Goal: Task Accomplishment & Management: Manage account settings

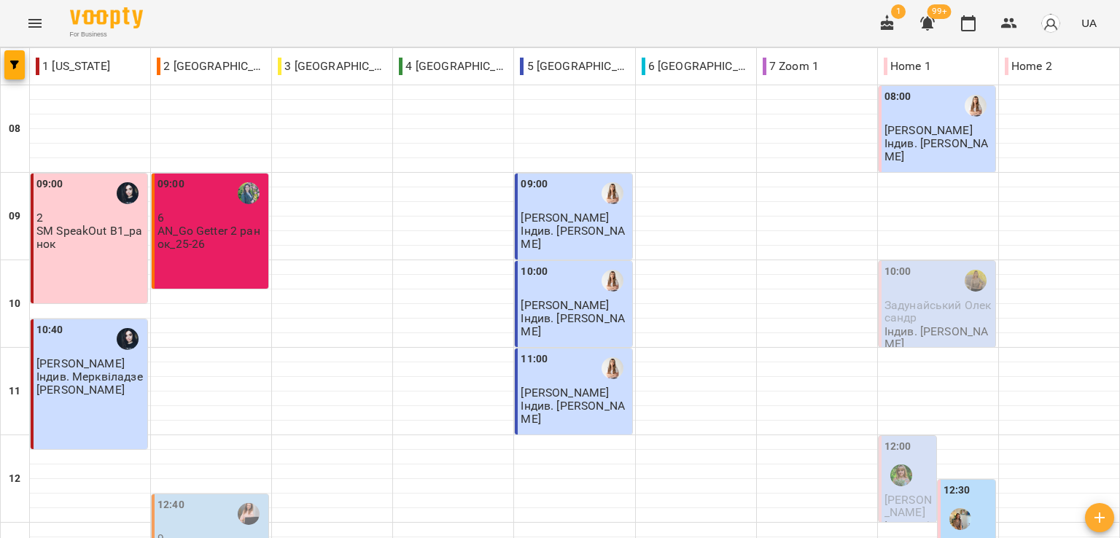
scroll to position [510, 0]
click at [292, 25] on div "For Business 1 99+ UA" at bounding box center [560, 23] width 1120 height 47
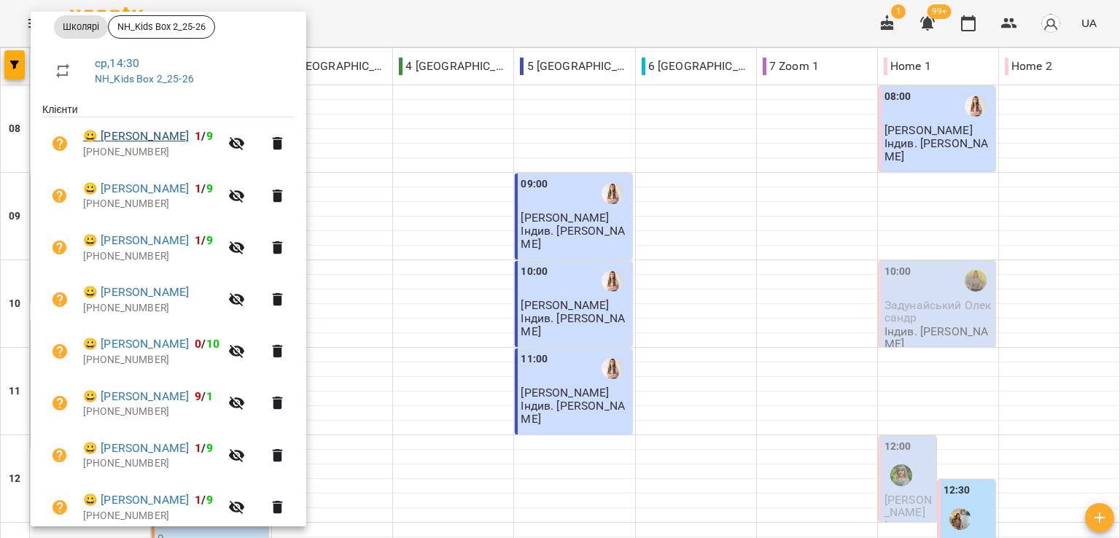
scroll to position [0, 0]
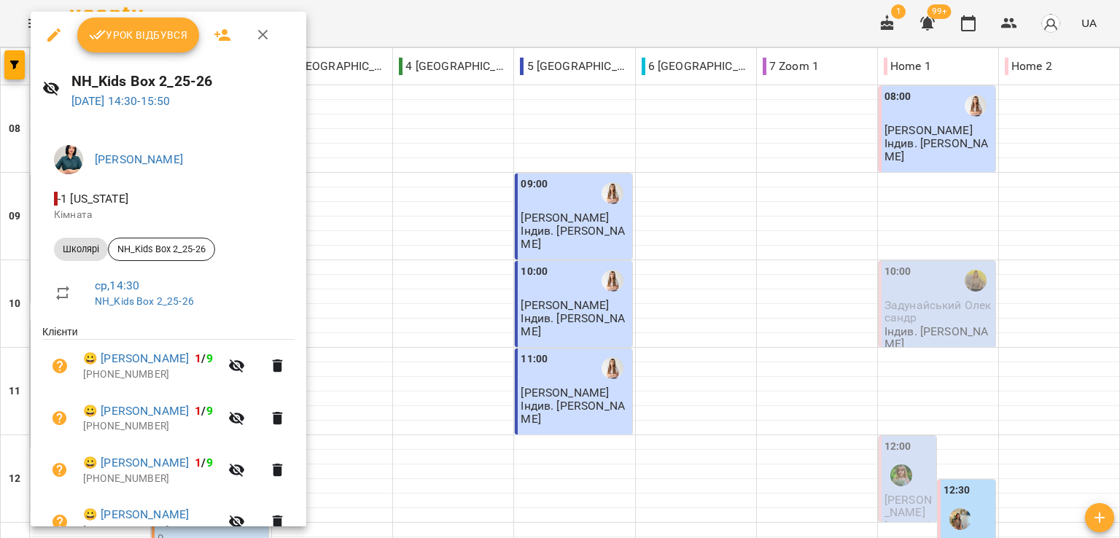
click at [409, 9] on div at bounding box center [560, 269] width 1120 height 538
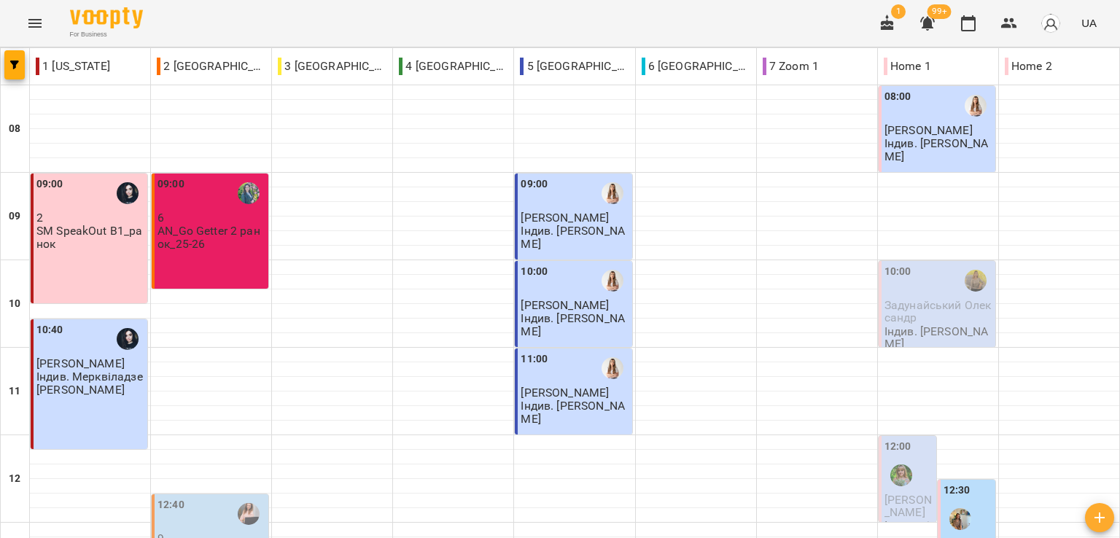
click at [198, 30] on div "For Business 1 99+ UA" at bounding box center [560, 23] width 1120 height 47
click at [1030, 34] on div "1 99+ UA" at bounding box center [986, 23] width 233 height 38
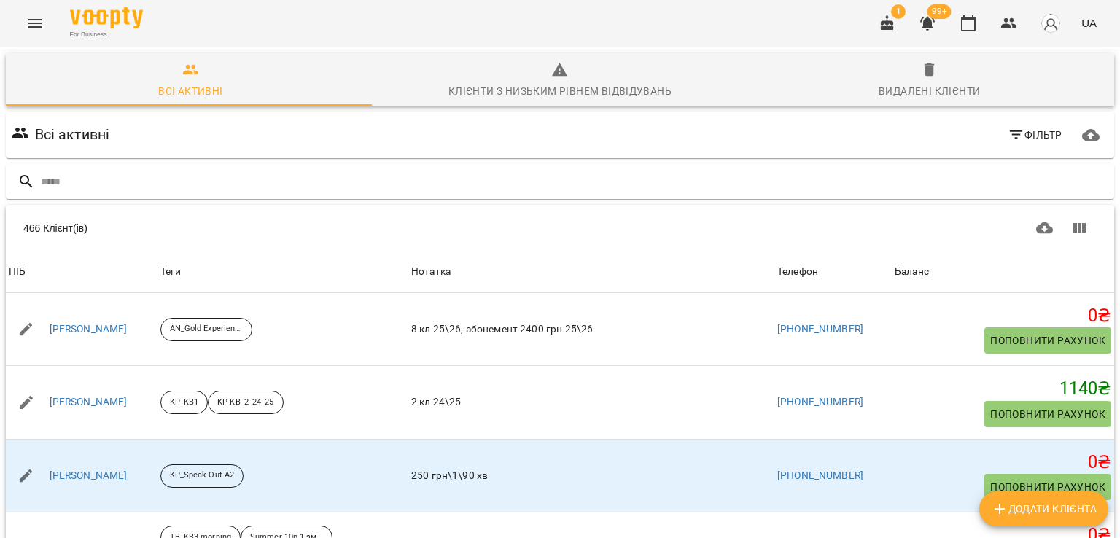
click at [330, 183] on input "text" at bounding box center [575, 182] width 1068 height 24
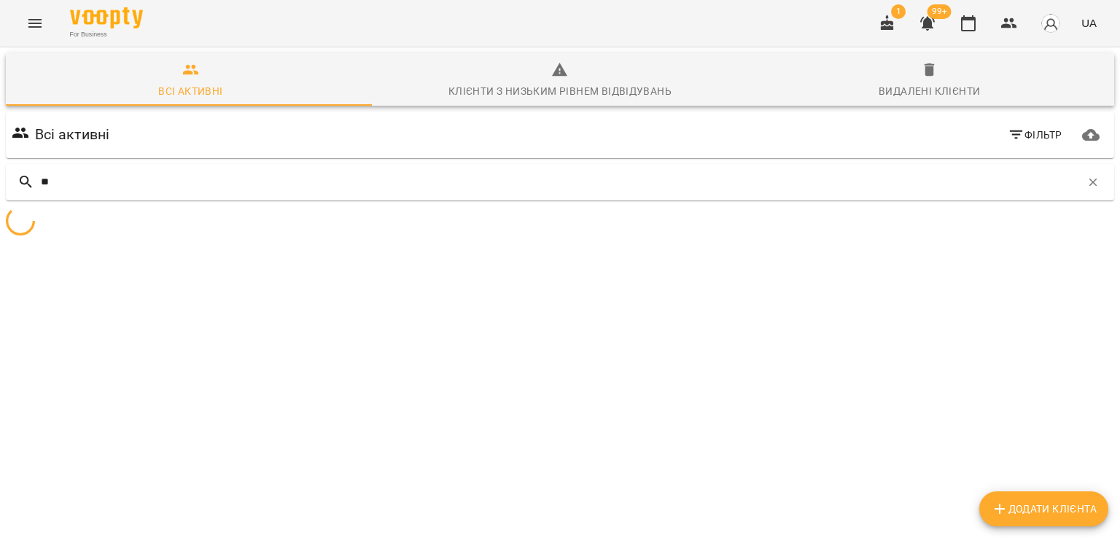
type input "*"
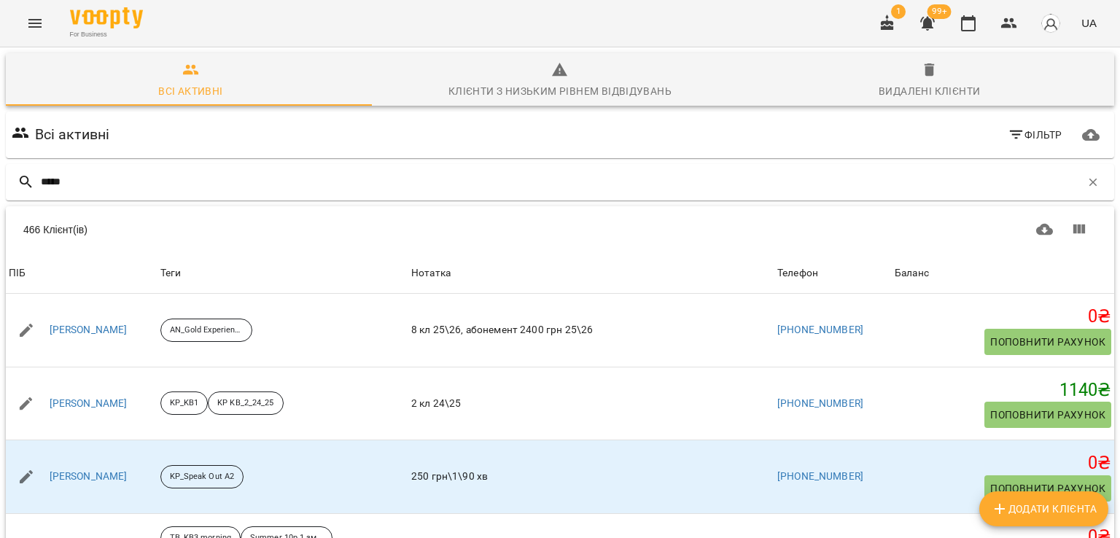
type input "******"
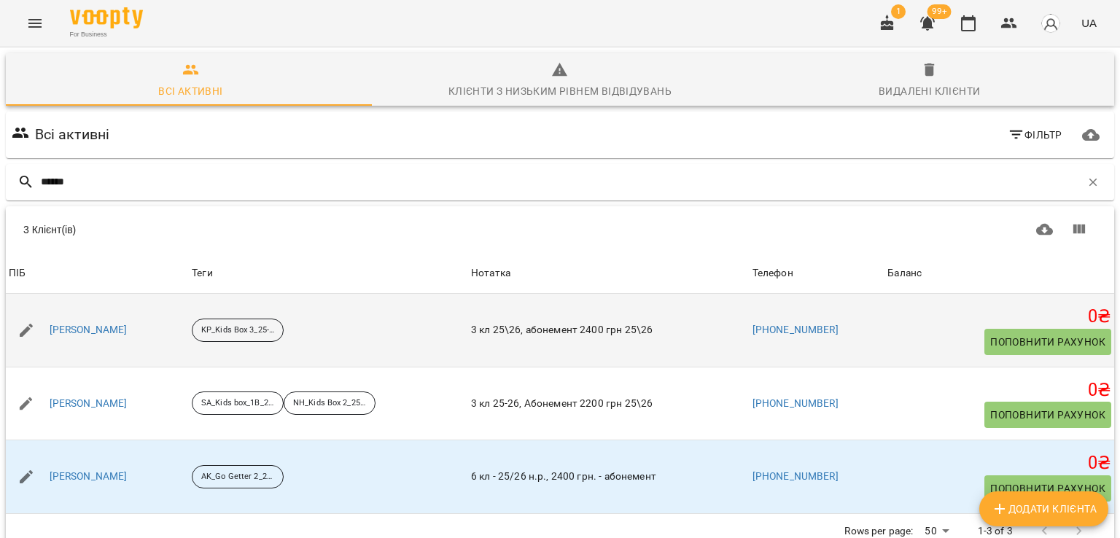
scroll to position [64, 0]
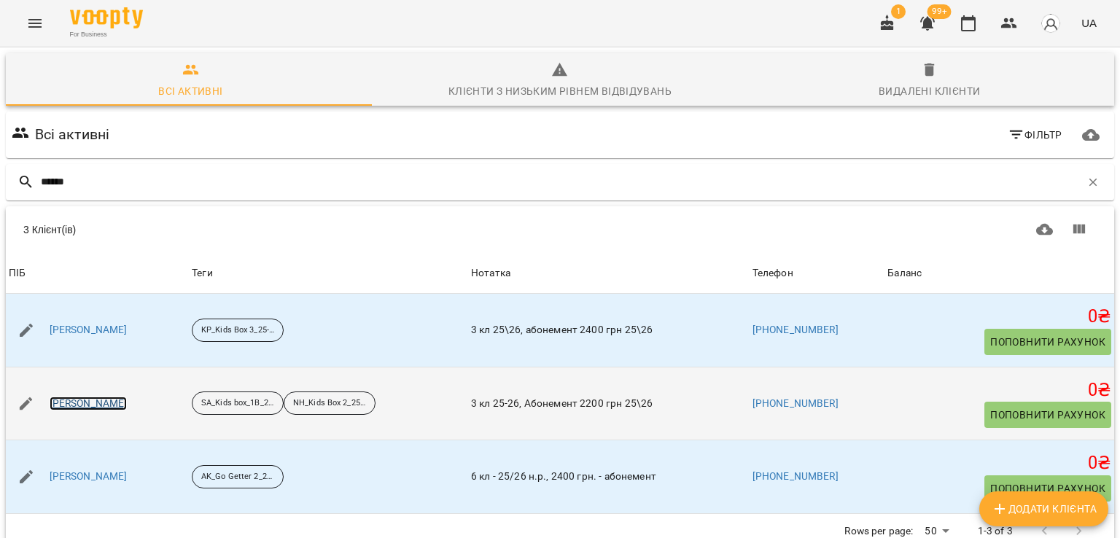
click at [125, 397] on link "[PERSON_NAME]" at bounding box center [89, 404] width 78 height 15
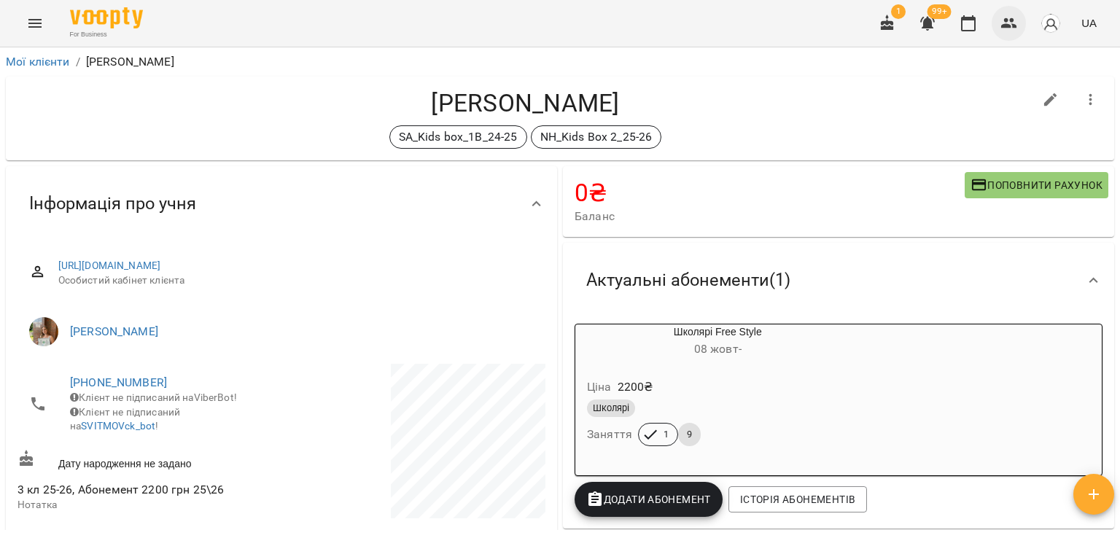
click at [1012, 19] on icon "button" at bounding box center [1009, 23] width 16 height 10
